Goal: Information Seeking & Learning: Find specific page/section

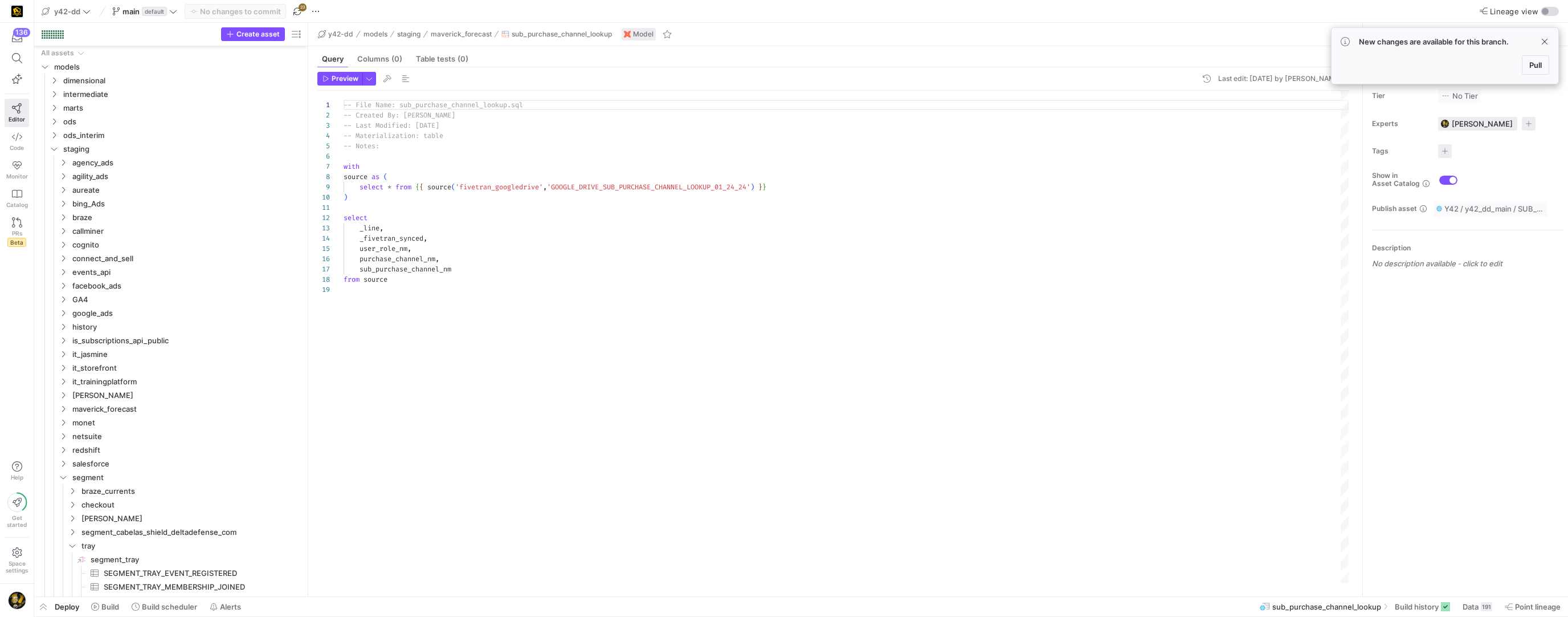
scroll to position [103, 0]
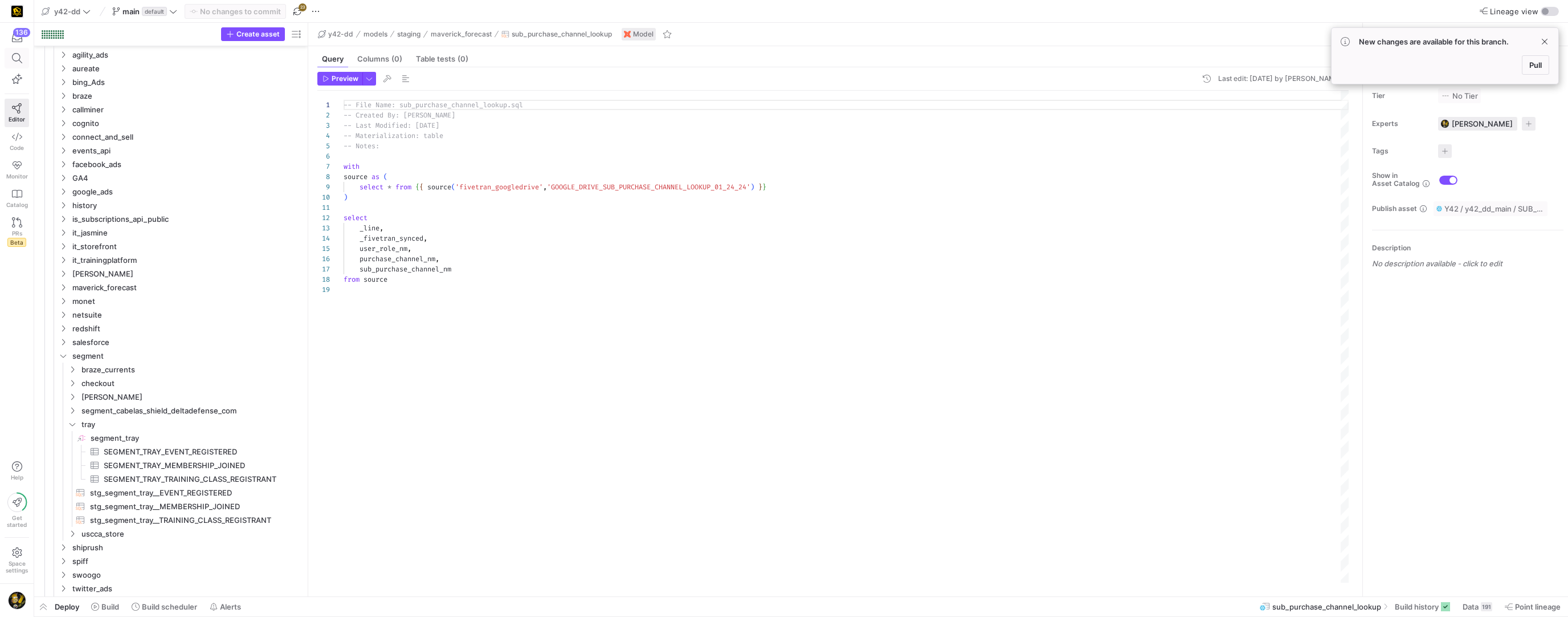
click at [16, 57] on icon at bounding box center [17, 58] width 11 height 11
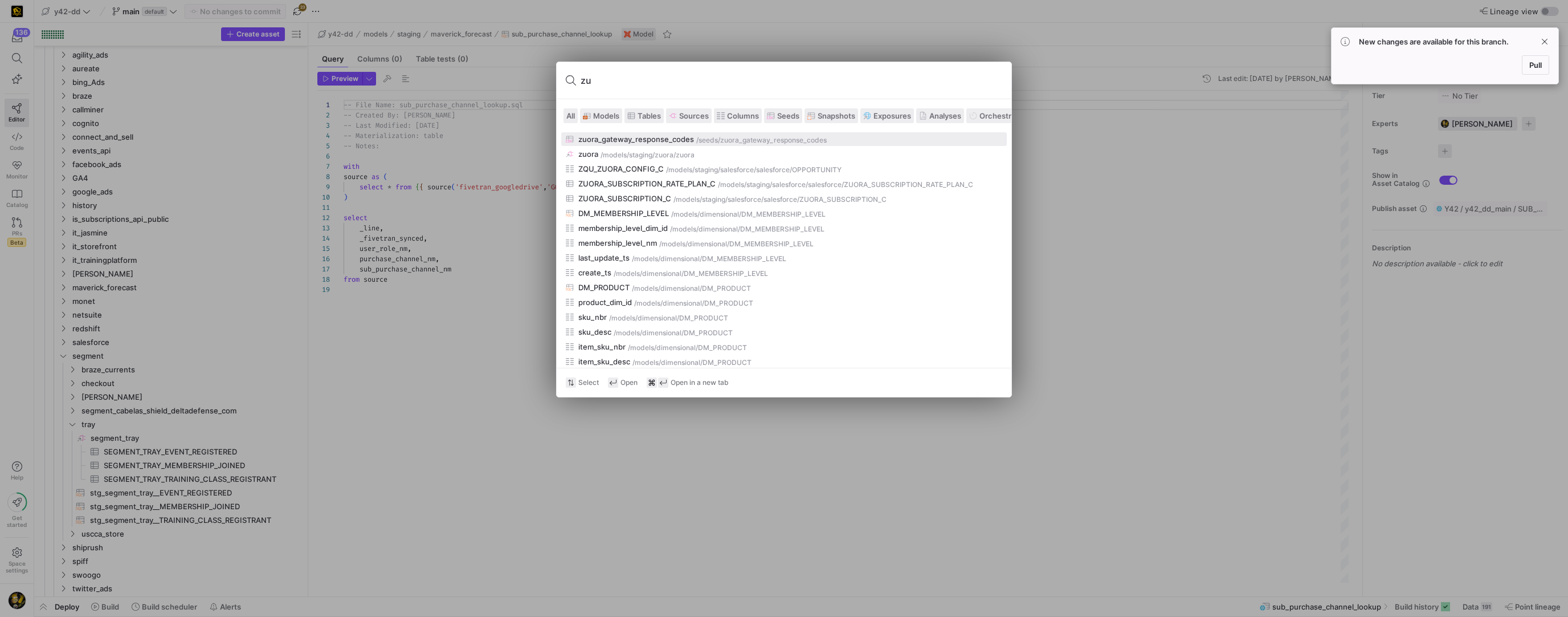
type input "z"
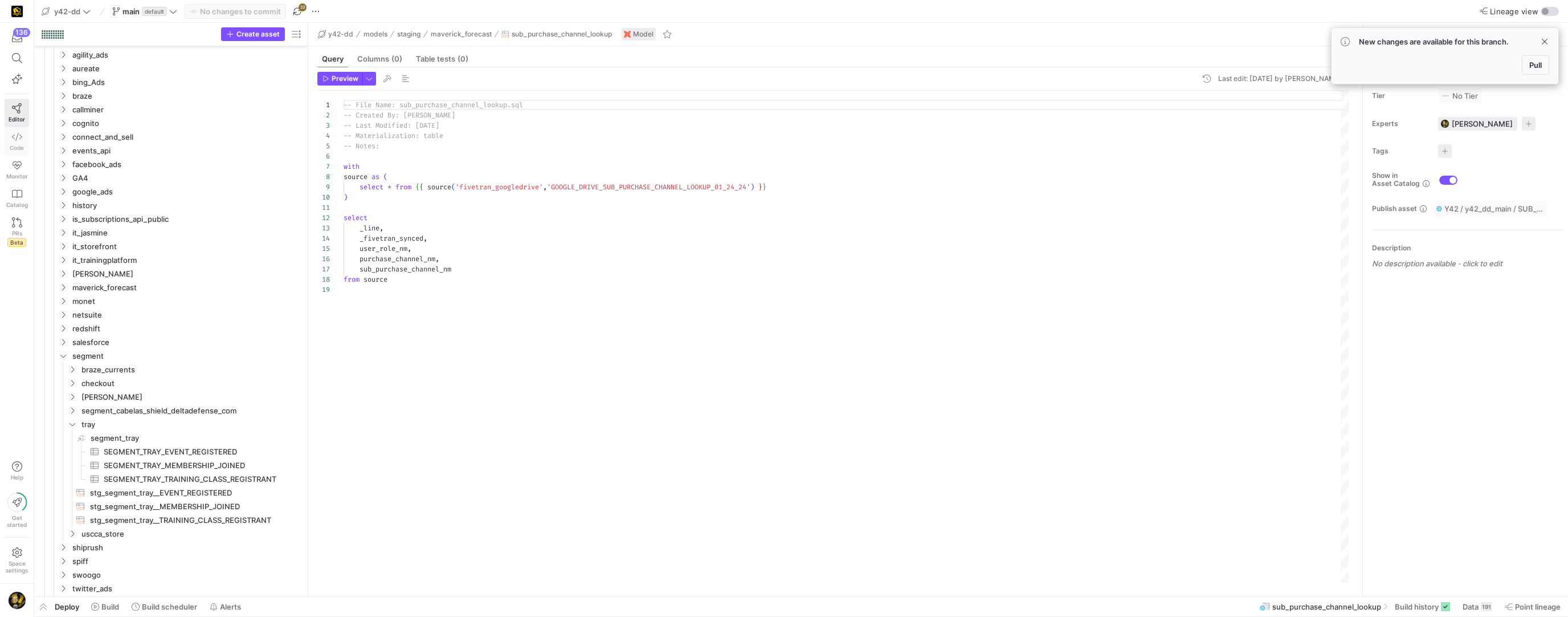
click at [20, 142] on link "Code" at bounding box center [16, 141] width 24 height 28
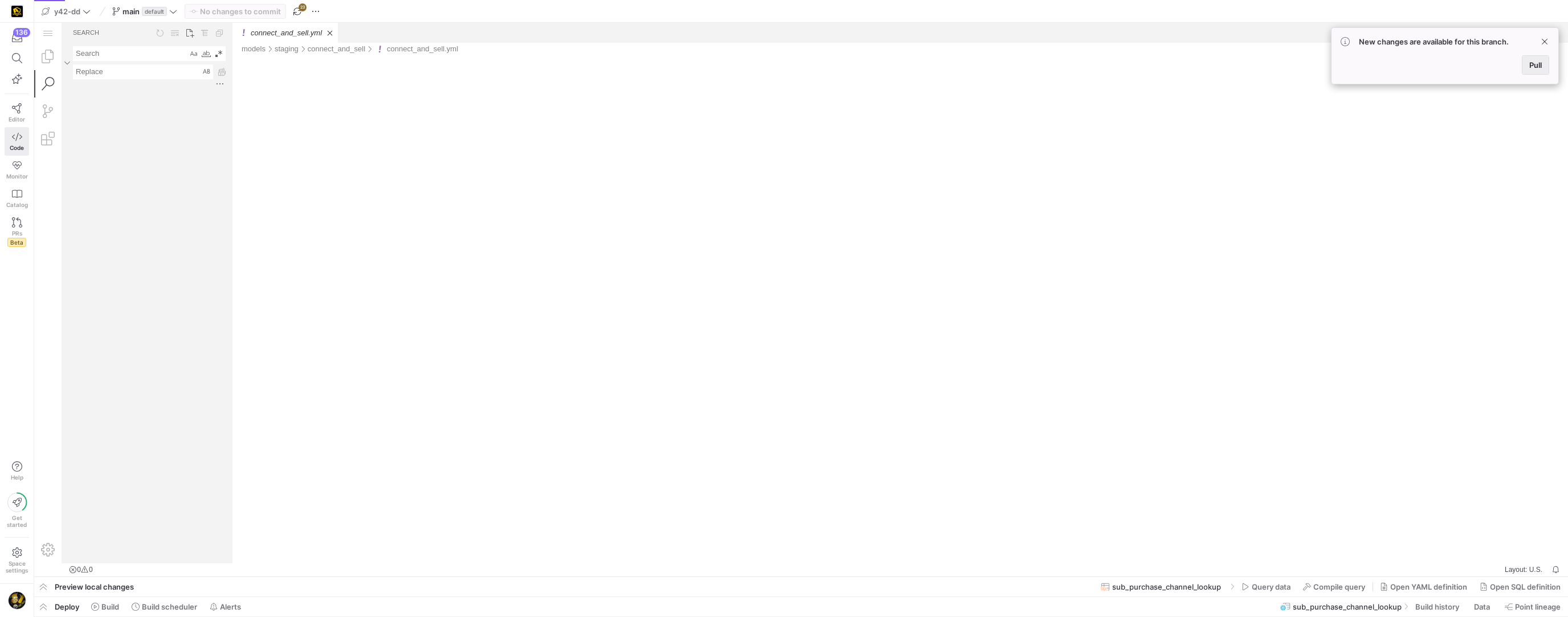
drag, startPoint x: 1534, startPoint y: 65, endPoint x: 1498, endPoint y: 42, distance: 42.7
click at [1534, 65] on span "Pull" at bounding box center [1535, 65] width 13 height 9
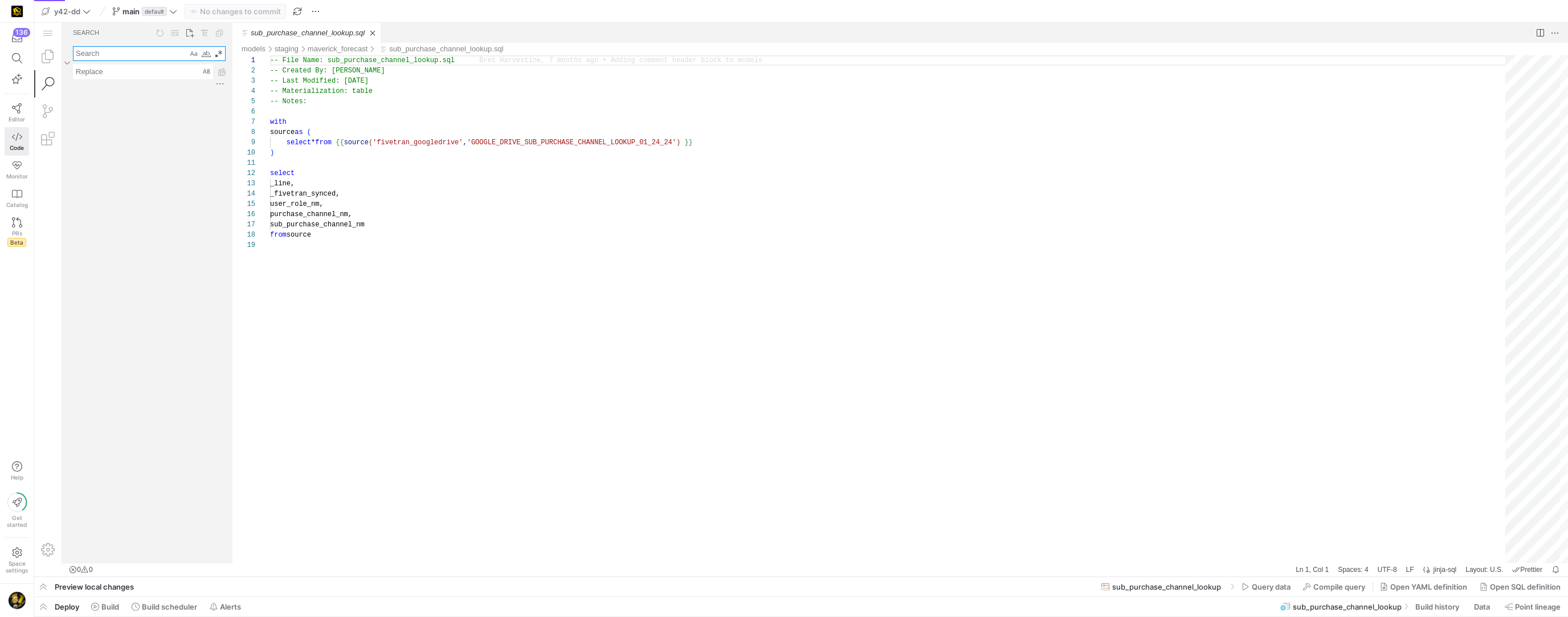
click at [131, 57] on textarea "Search: Type Search Term and press Enter to search" at bounding box center [130, 53] width 114 height 14
click at [140, 87] on link "_dim__sources.yml" at bounding box center [123, 90] width 64 height 9
click at [77, 92] on div "1 matches in file _dim__sources.yml of folder models/dimensional, Search result" at bounding box center [72, 90] width 17 height 13
click at [147, 91] on link "_dim__sources.yml" at bounding box center [123, 90] width 64 height 9
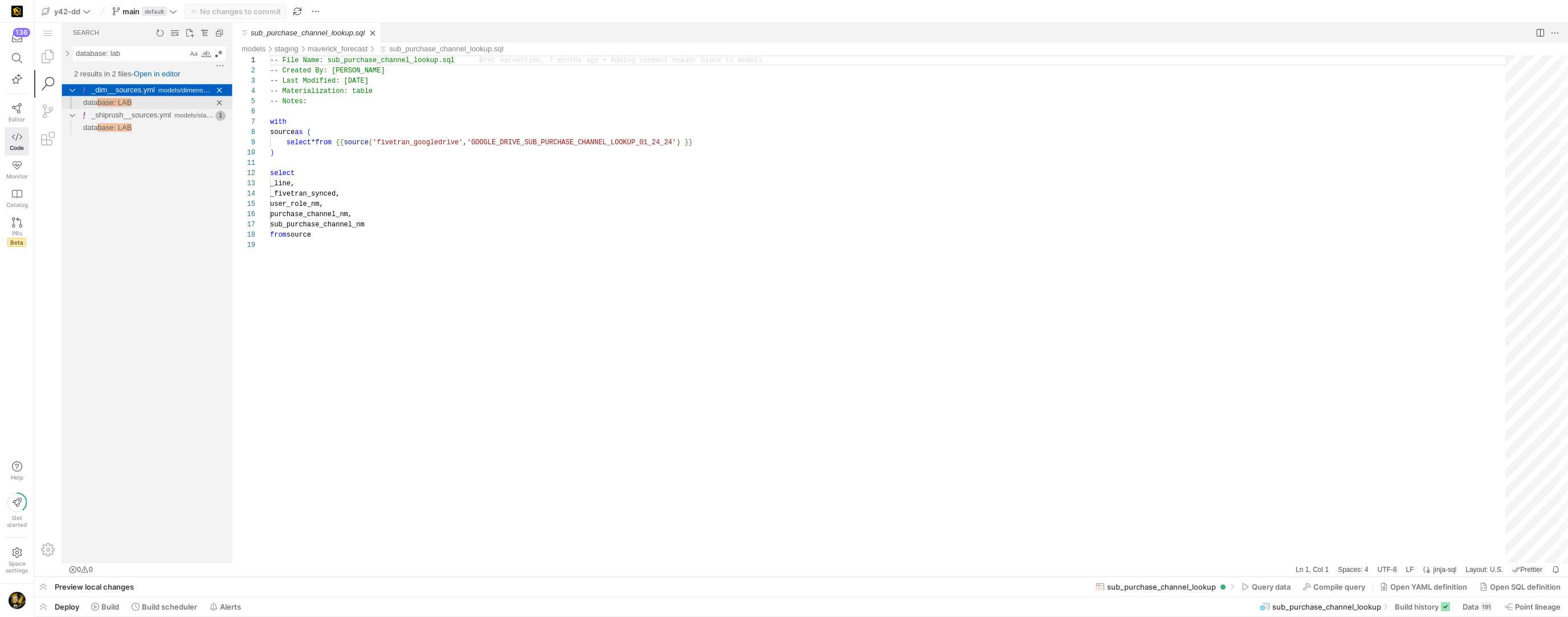
click at [117, 100] on span "base: LAB" at bounding box center [115, 102] width 34 height 9
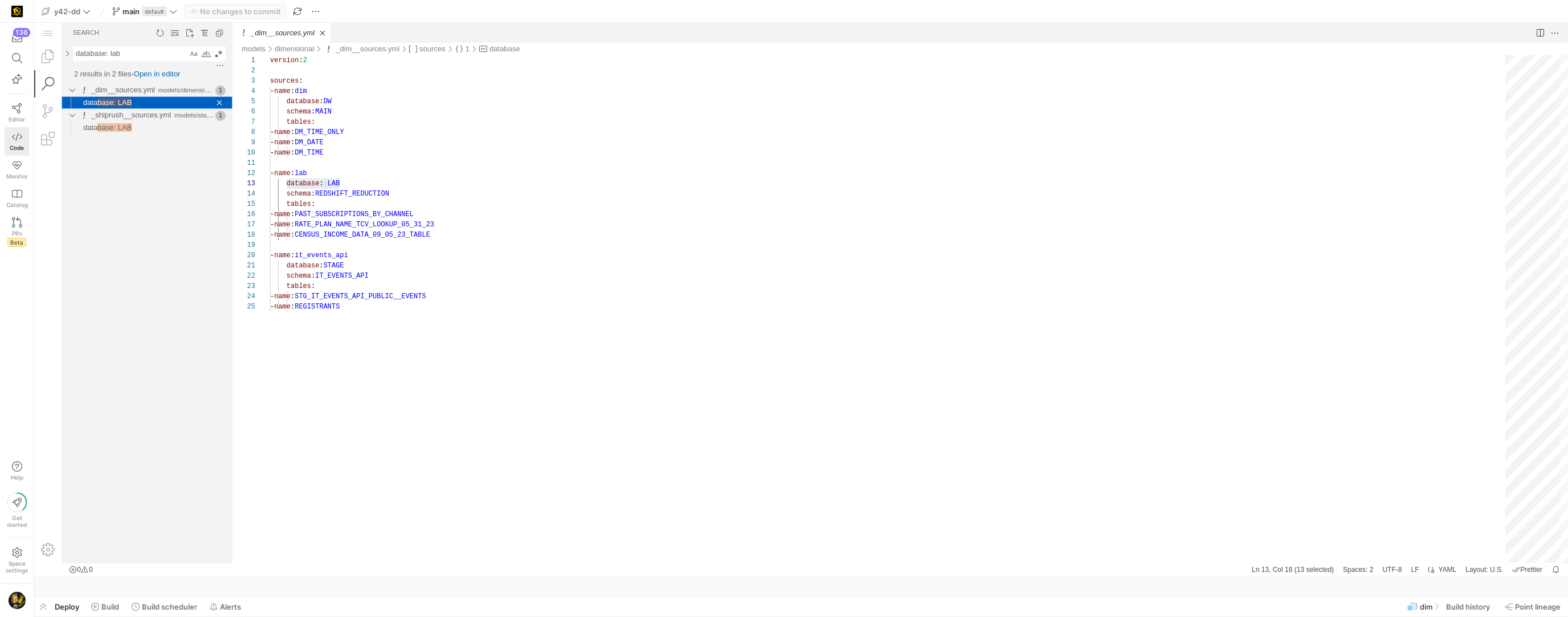
click at [117, 100] on span "base: LAB" at bounding box center [115, 102] width 34 height 9
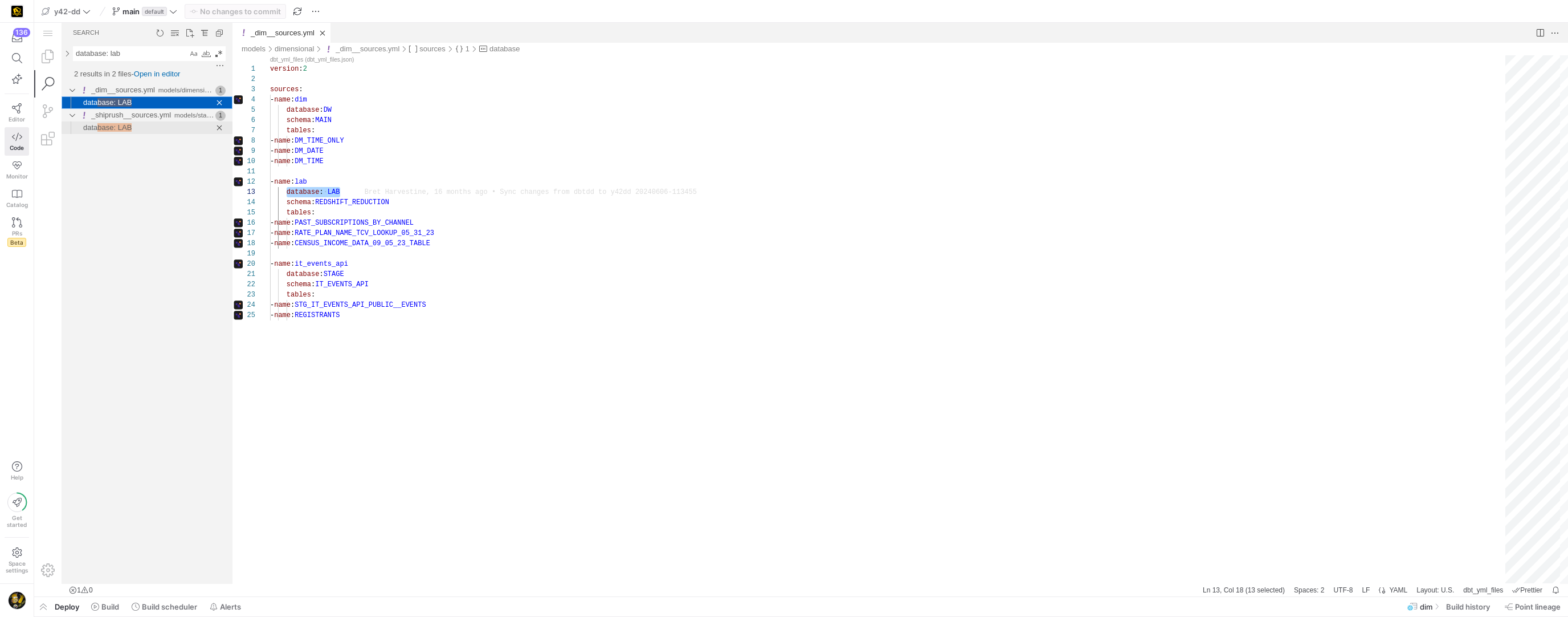
click at [115, 129] on span "base: LAB" at bounding box center [115, 127] width 34 height 9
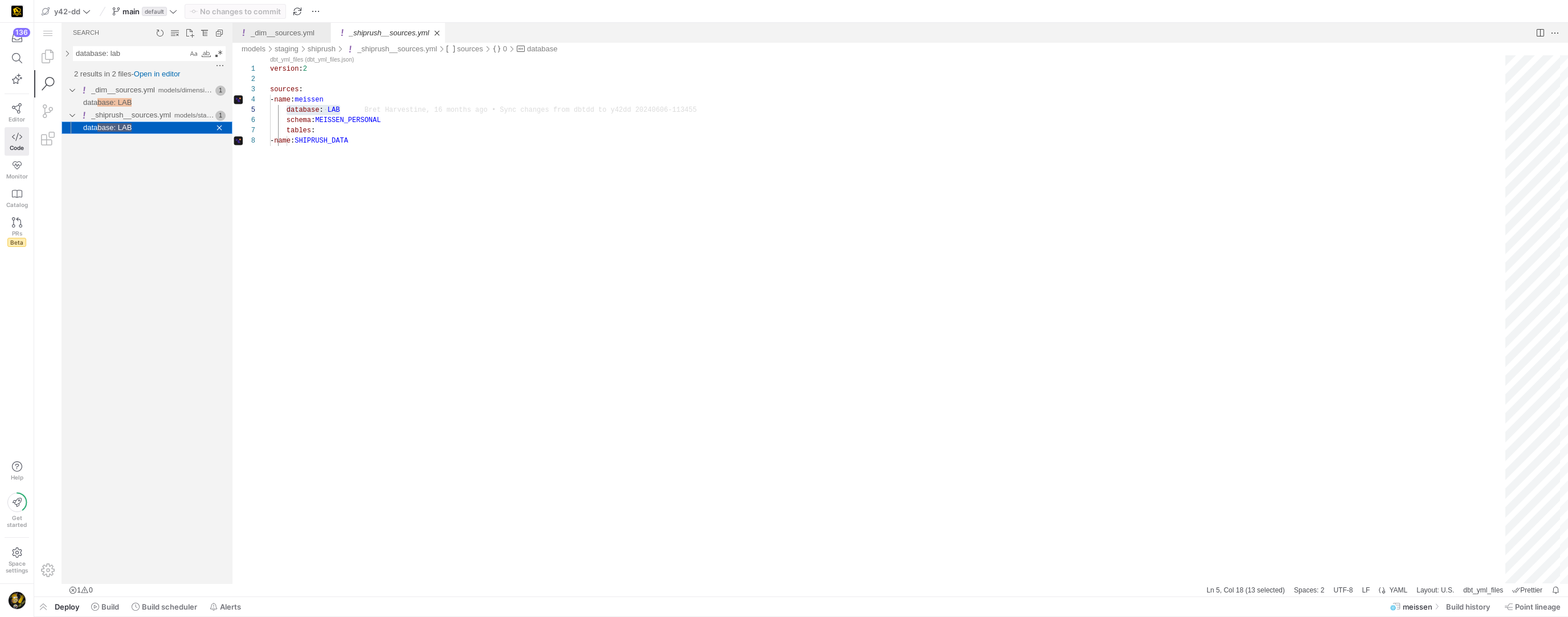
scroll to position [71, 70]
click at [105, 103] on span "base: LAB" at bounding box center [115, 102] width 34 height 9
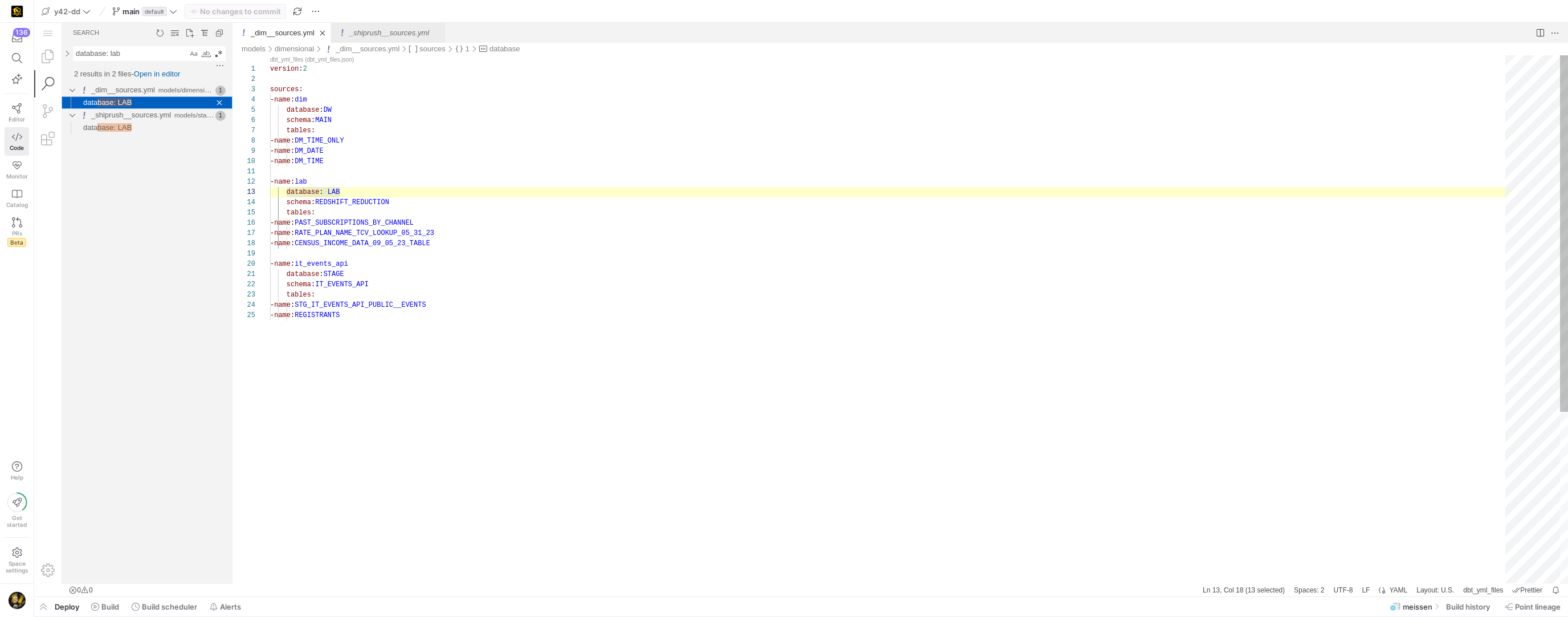
scroll to position [103, 70]
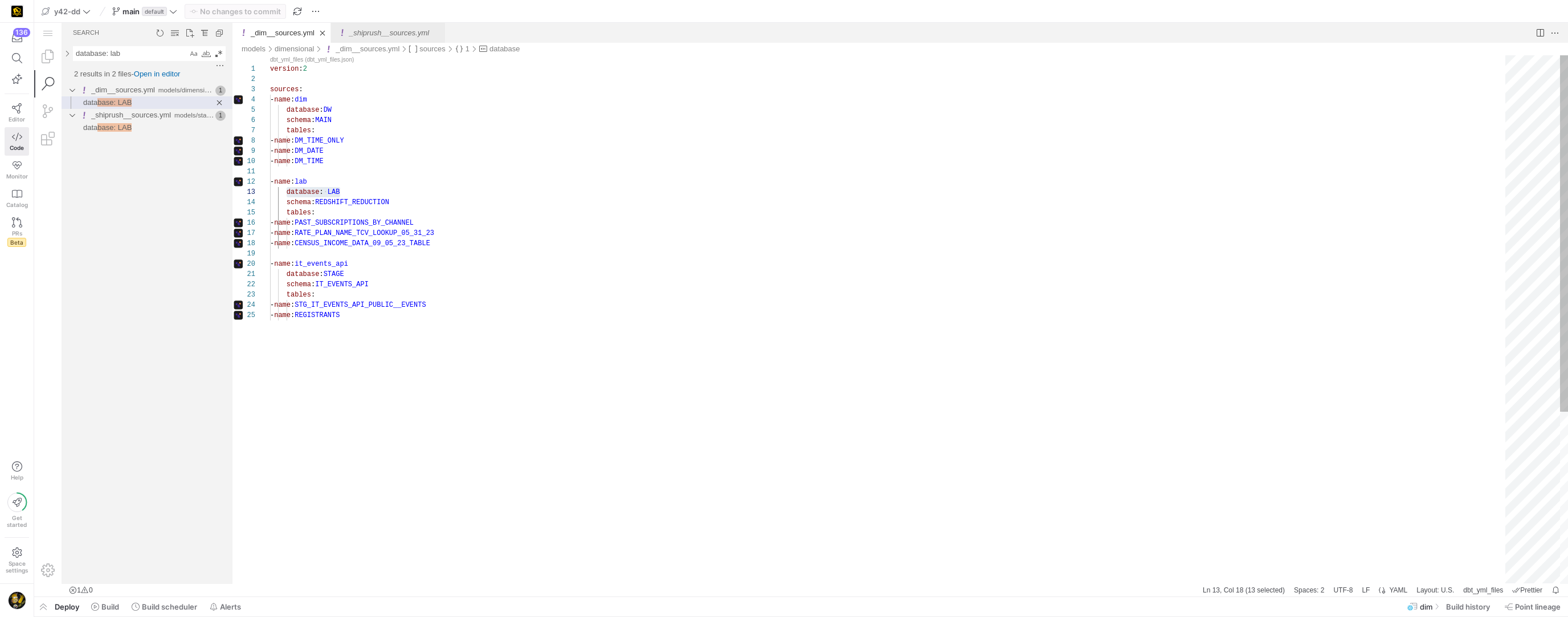
click at [392, 223] on div "version : 2 sources : - name : dim database : DW schema : MAIN tables : - name …" at bounding box center [891, 447] width 1243 height 783
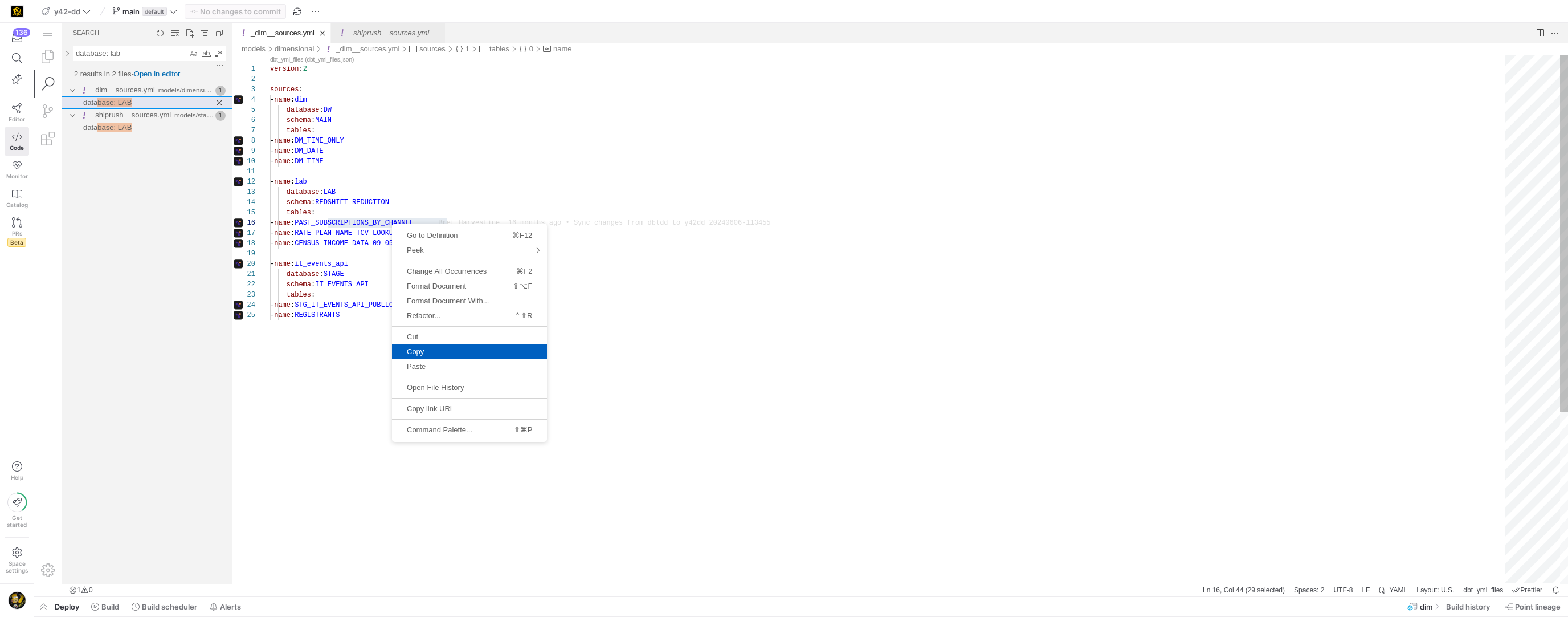
click at [449, 352] on span "Copy" at bounding box center [469, 351] width 155 height 7
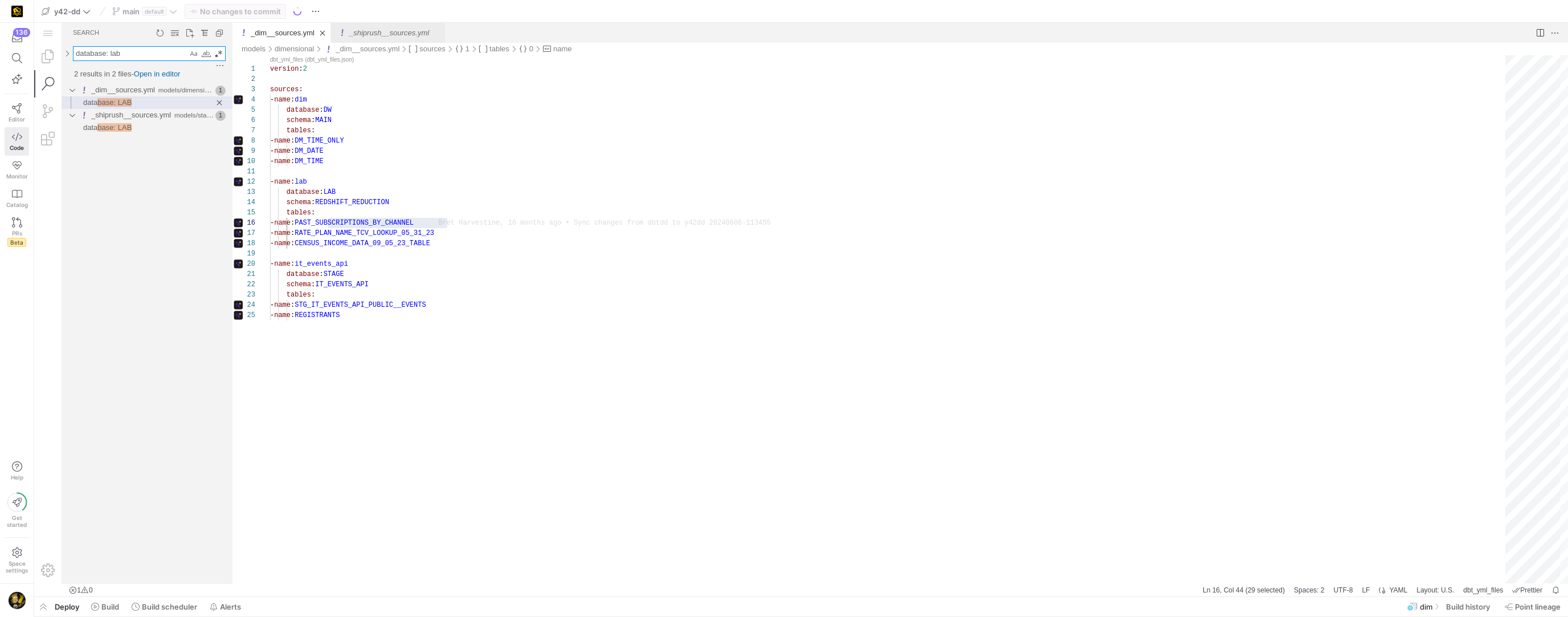
drag, startPoint x: 124, startPoint y: 53, endPoint x: 118, endPoint y: 53, distance: 6.0
click at [118, 53] on textarea "database: lab" at bounding box center [130, 53] width 114 height 14
click at [136, 55] on textarea "database: lab" at bounding box center [130, 53] width 114 height 14
type textarea "d"
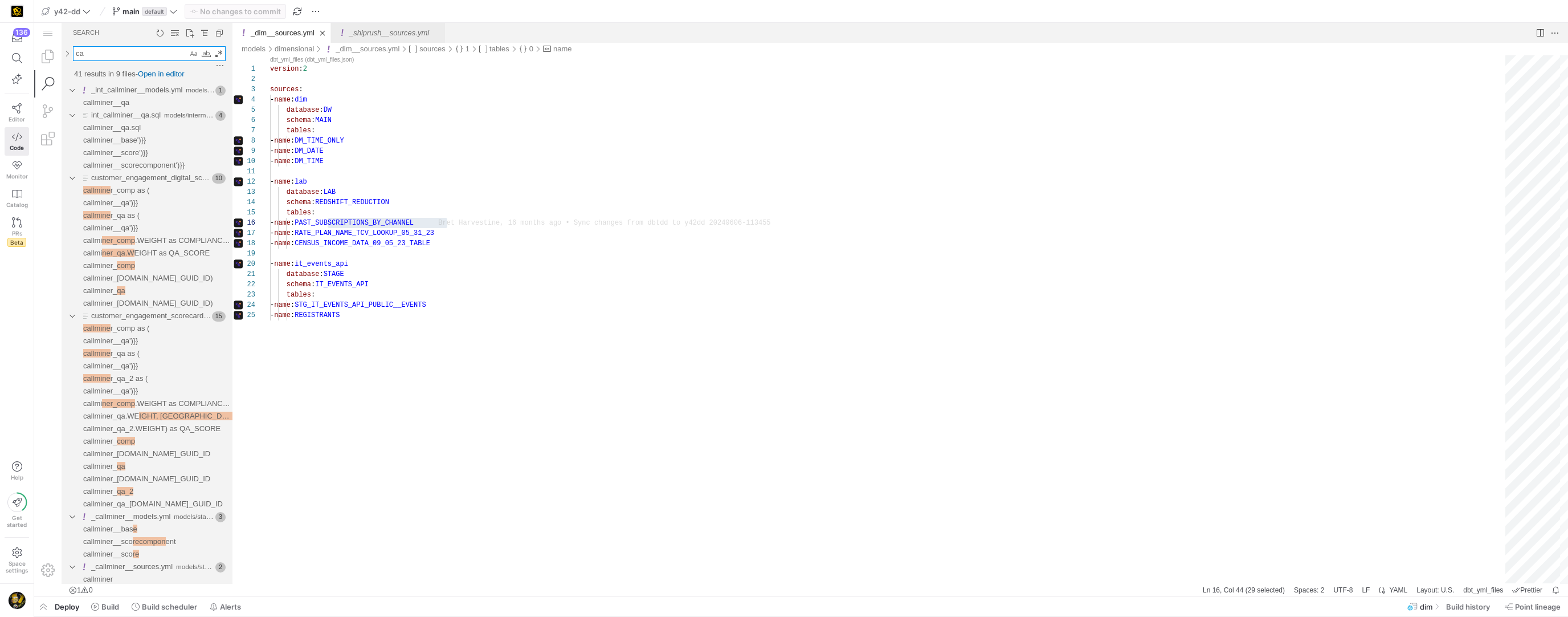
type textarea "c"
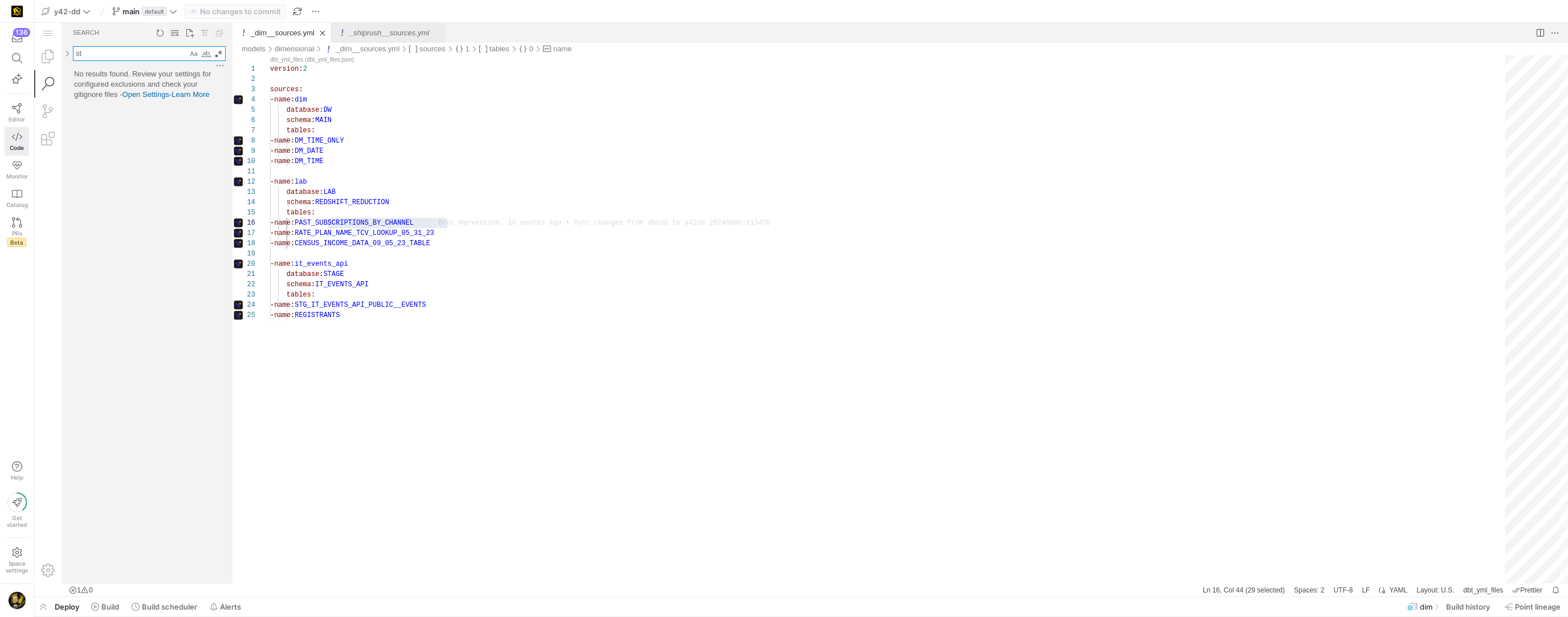
type textarea "s"
click at [114, 51] on textarea "Search: Type Search Term and press Enter to search" at bounding box center [130, 53] width 114 height 14
type textarea "dm_business"
